Goal: Information Seeking & Learning: Learn about a topic

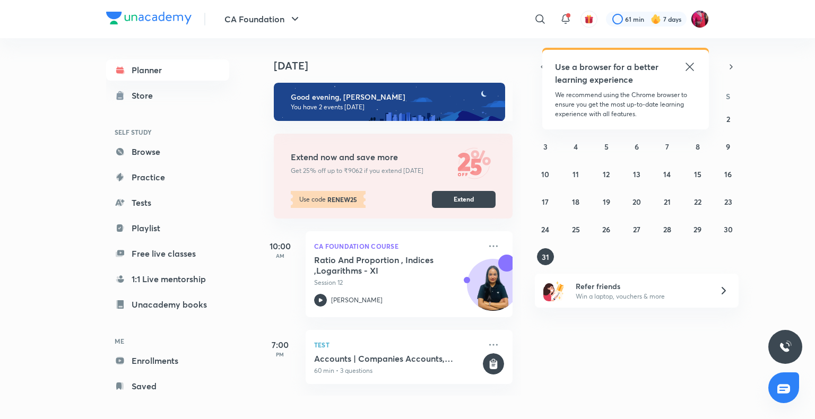
click at [685, 63] on icon at bounding box center [689, 67] width 8 height 8
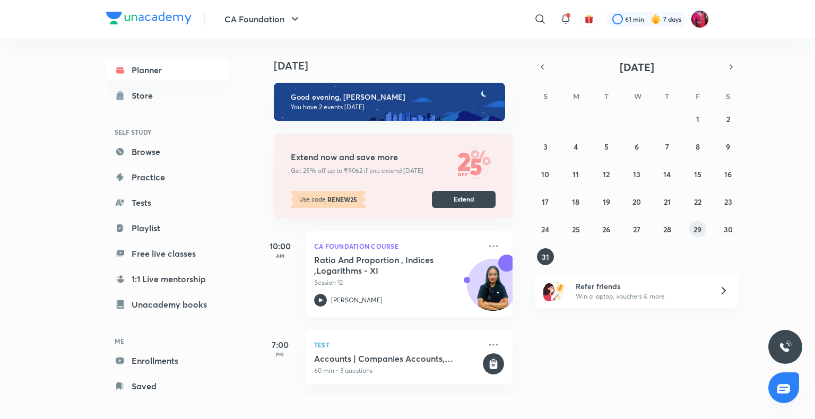
click at [697, 230] on abbr "29" at bounding box center [697, 229] width 8 height 10
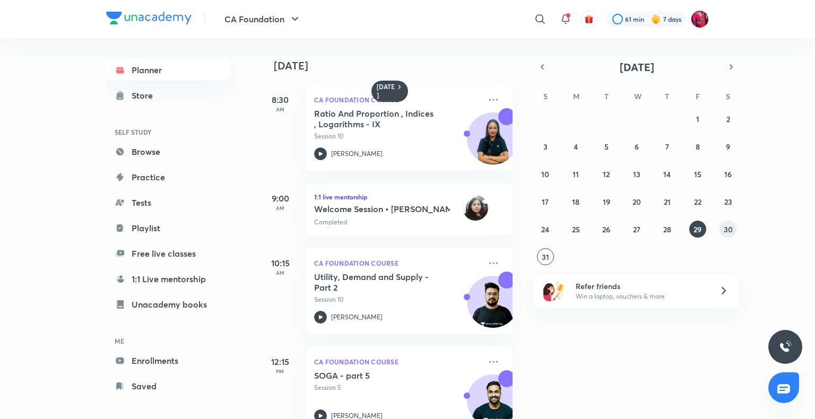
click at [728, 229] on abbr "30" at bounding box center [728, 229] width 9 height 10
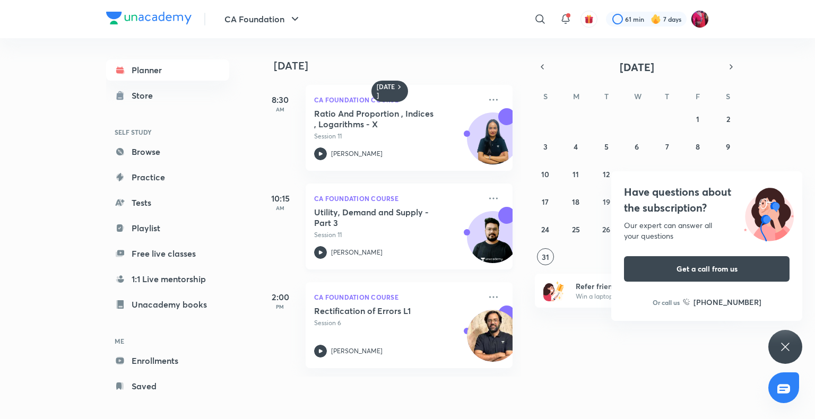
click at [380, 221] on h5 "Utility, Demand and Supply - Part 3" at bounding box center [380, 217] width 132 height 21
